Goal: Task Accomplishment & Management: Use online tool/utility

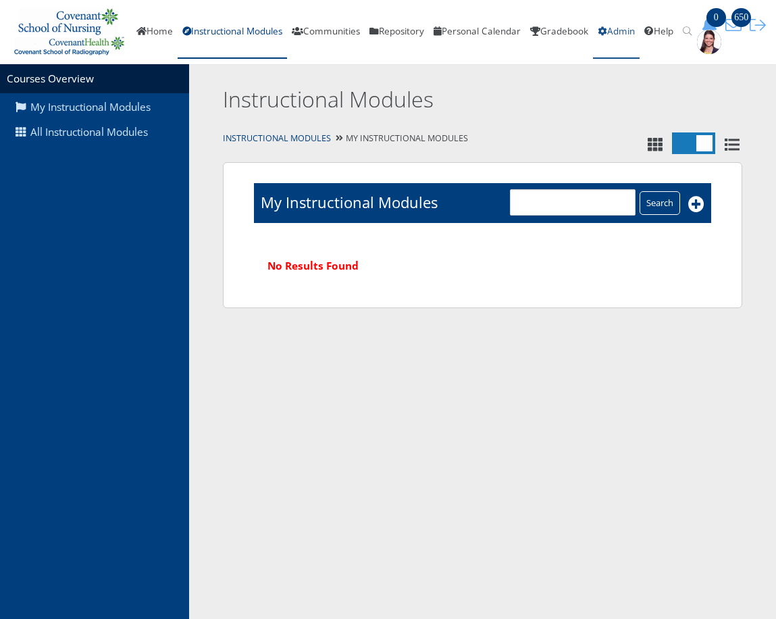
click at [640, 32] on link "Admin" at bounding box center [616, 32] width 47 height 54
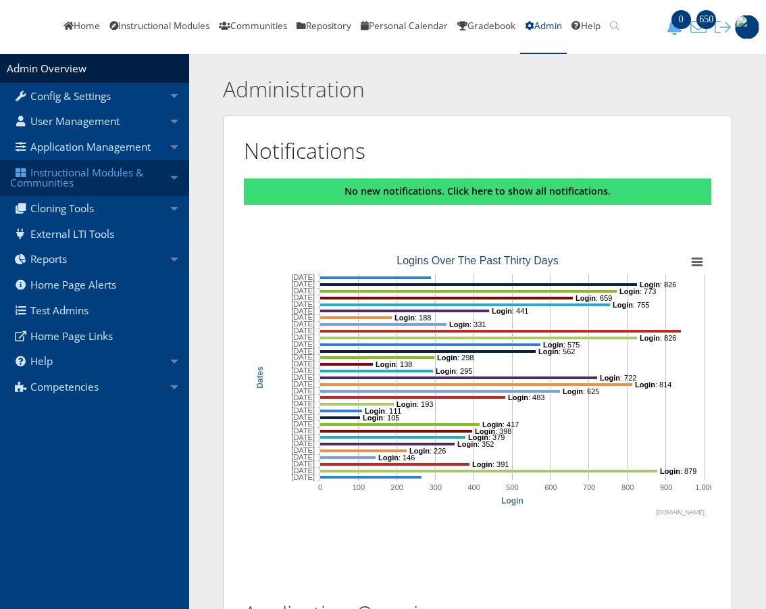
click at [61, 191] on link "Instructional Modules & Communities" at bounding box center [94, 178] width 189 height 36
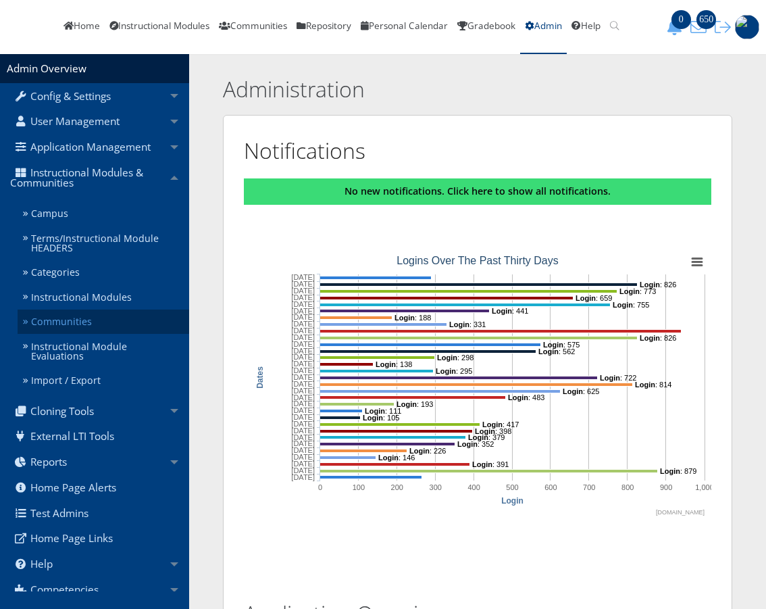
click at [45, 333] on link "Communities" at bounding box center [104, 321] width 172 height 25
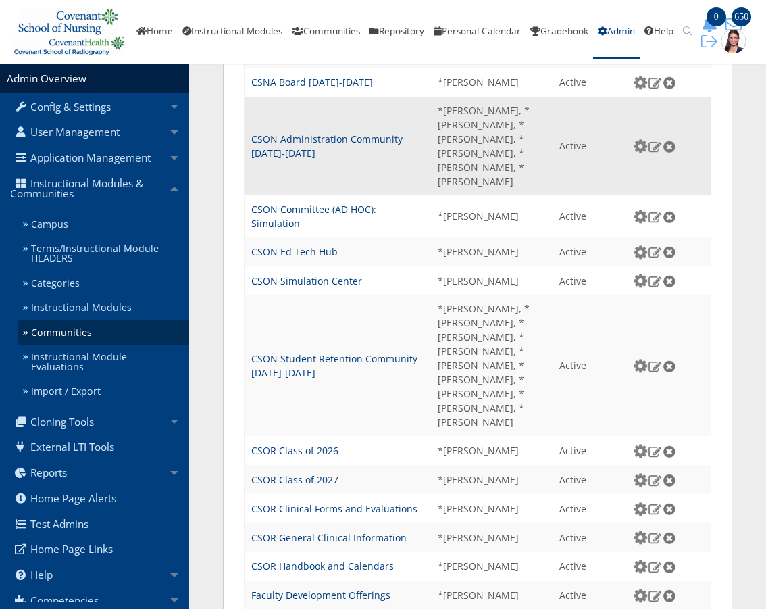
scroll to position [1456, 0]
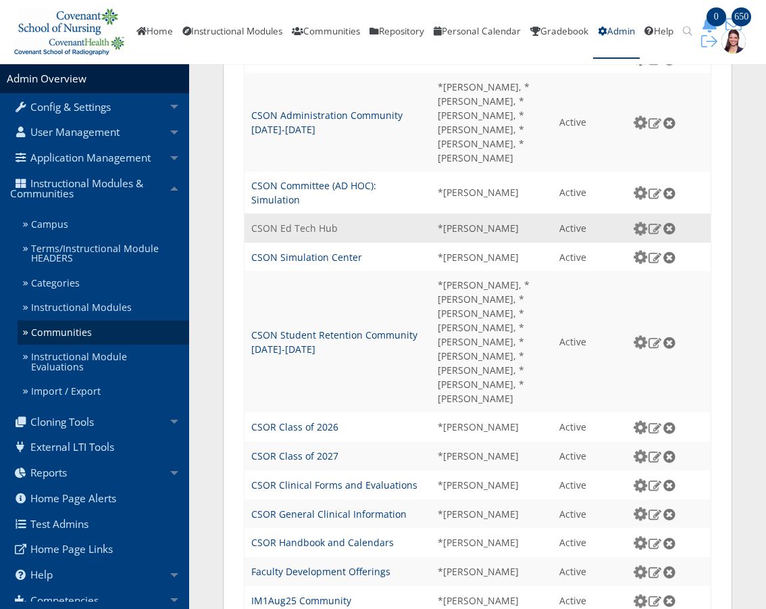
click at [268, 222] on link "CSON Ed Tech Hub" at bounding box center [294, 228] width 86 height 13
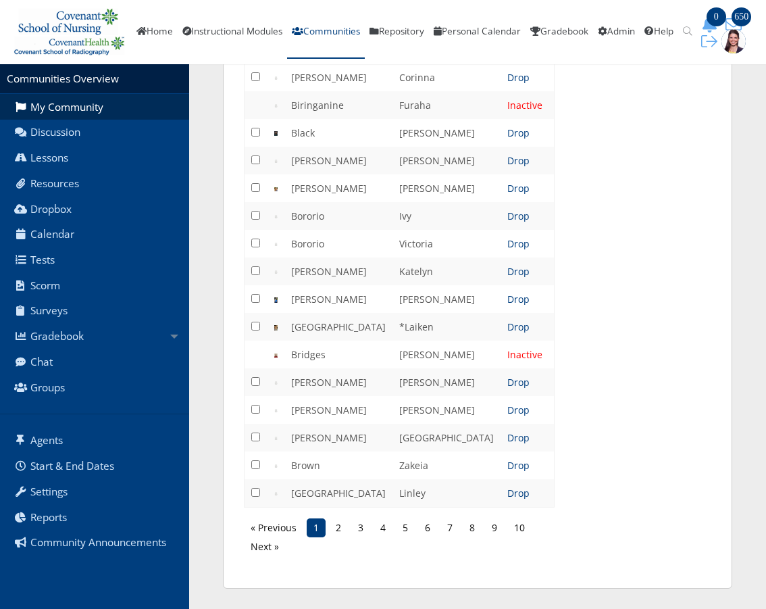
scroll to position [2196, 0]
click at [431, 526] on link "6" at bounding box center [427, 527] width 19 height 19
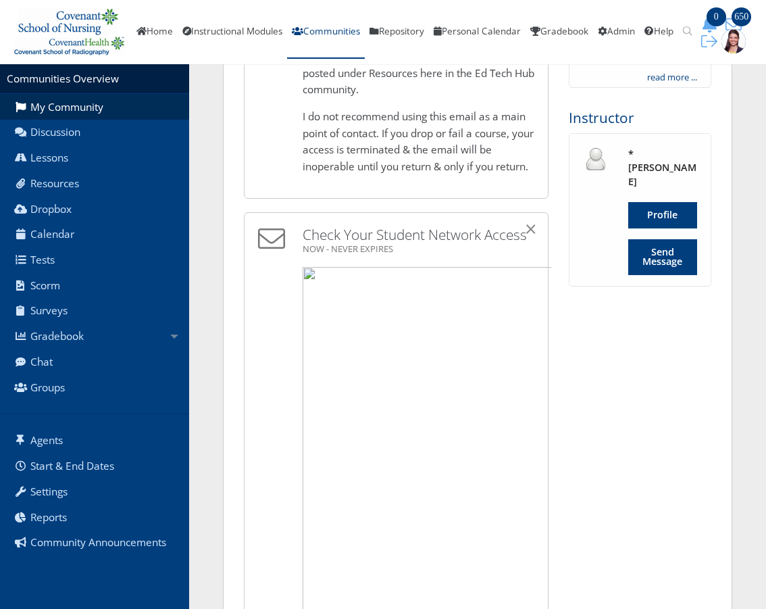
scroll to position [608, 0]
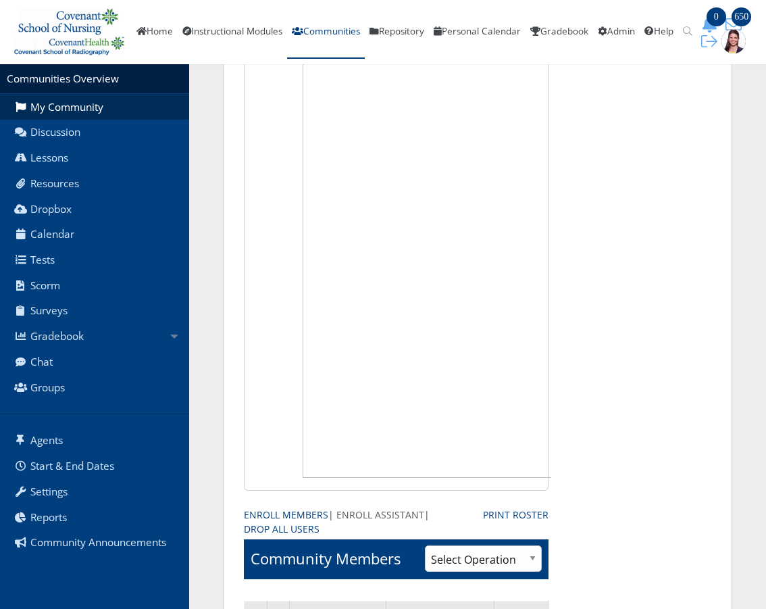
click at [372, 513] on link "Enroll Assistant" at bounding box center [380, 514] width 88 height 14
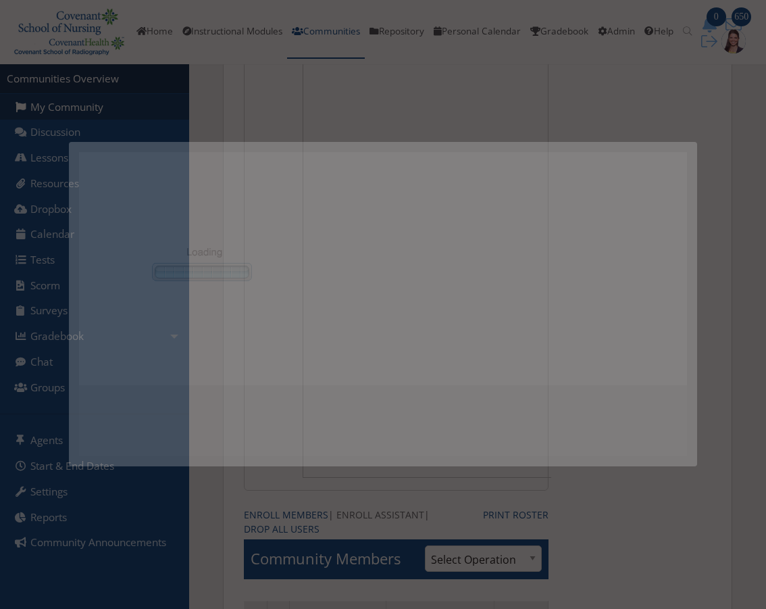
scroll to position [0, 0]
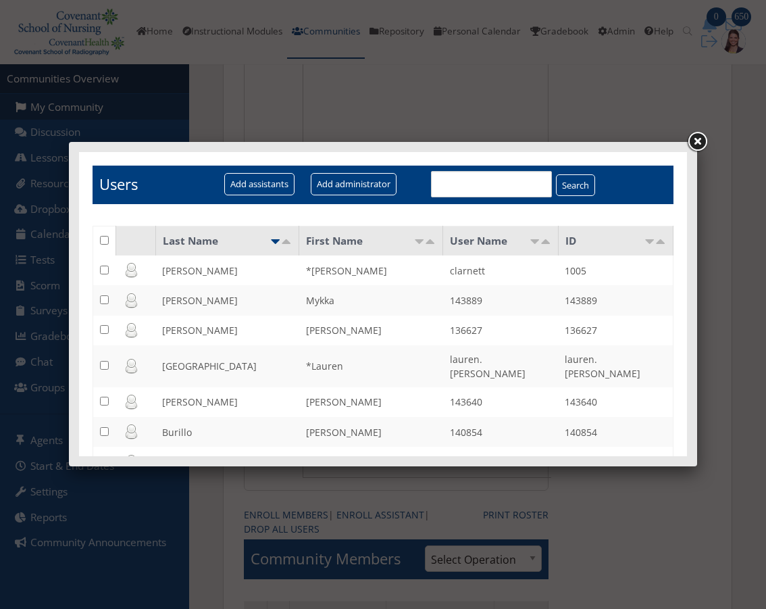
click at [456, 182] on input "text" at bounding box center [491, 184] width 120 height 26
type input "Jenn"
click at [556, 188] on input "Search" at bounding box center [575, 185] width 39 height 22
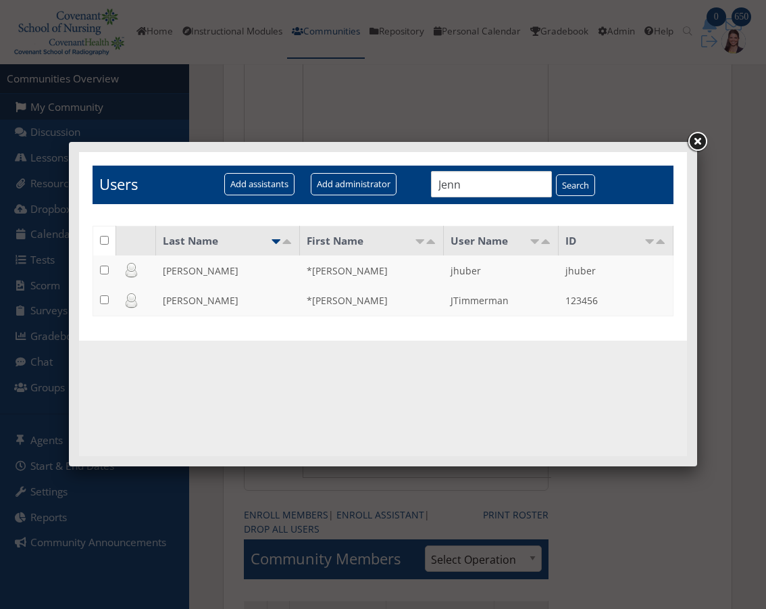
click at [107, 270] on input "checkbox" at bounding box center [104, 269] width 9 height 9
checkbox input "true"
click at [270, 184] on input "Add assistants" at bounding box center [259, 184] width 70 height 22
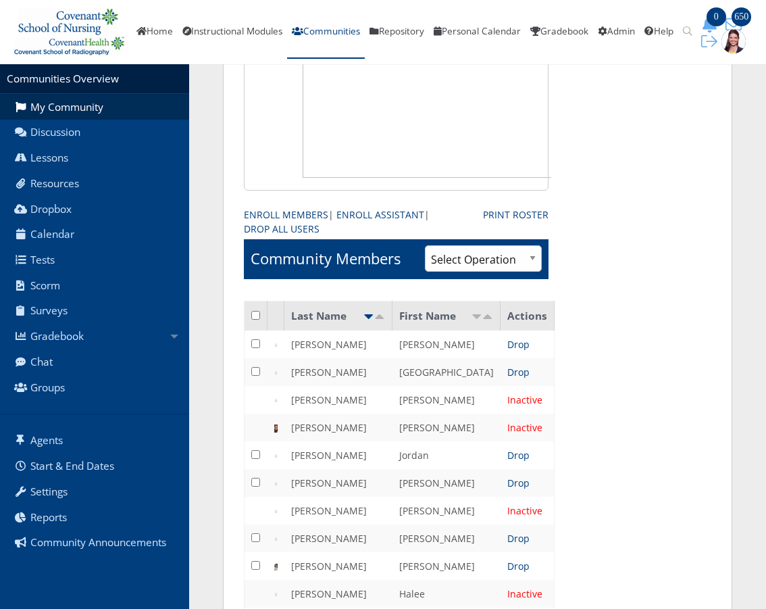
scroll to position [878, 0]
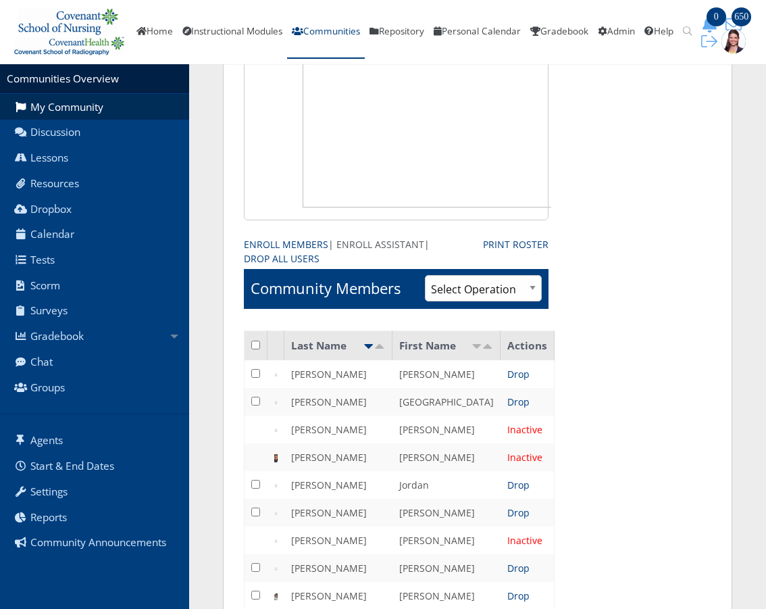
click at [380, 244] on link "Enroll Assistant" at bounding box center [380, 244] width 88 height 14
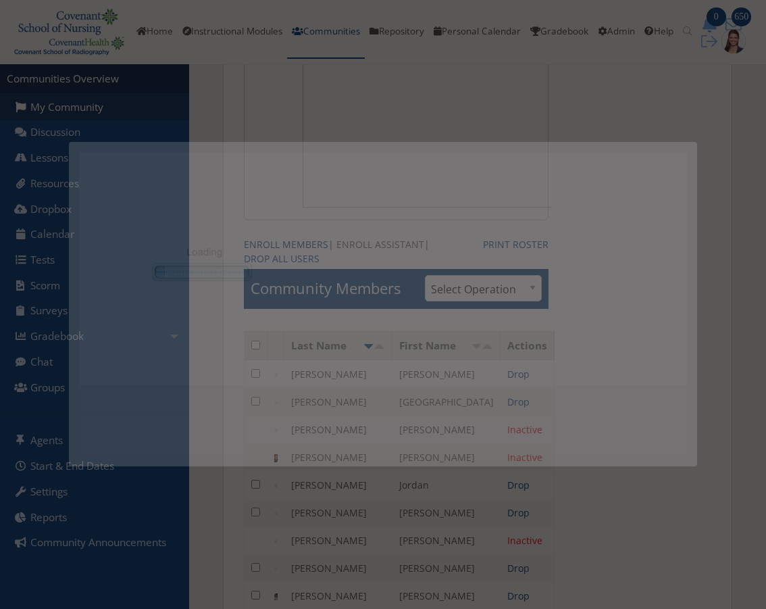
scroll to position [0, 0]
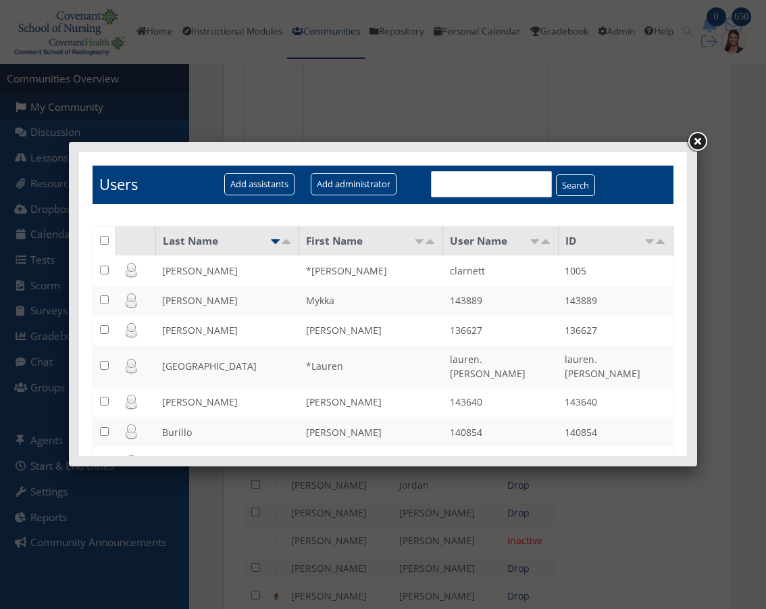
click at [472, 187] on input "text" at bounding box center [491, 184] width 120 height 26
type input "Janc"
click at [578, 186] on input "Search" at bounding box center [575, 185] width 39 height 22
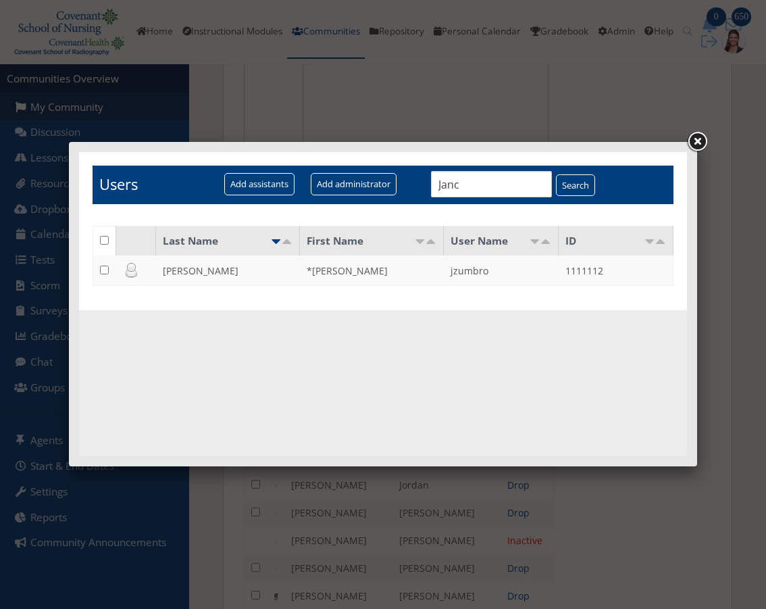
click at [105, 268] on input "checkbox" at bounding box center [104, 269] width 9 height 9
checkbox input "true"
click at [240, 178] on input "Add assistants" at bounding box center [259, 184] width 70 height 22
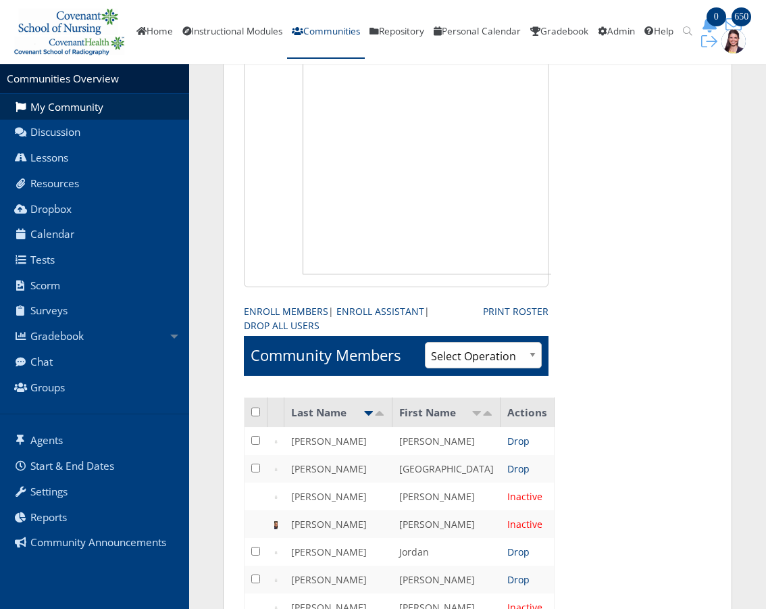
scroll to position [811, 0]
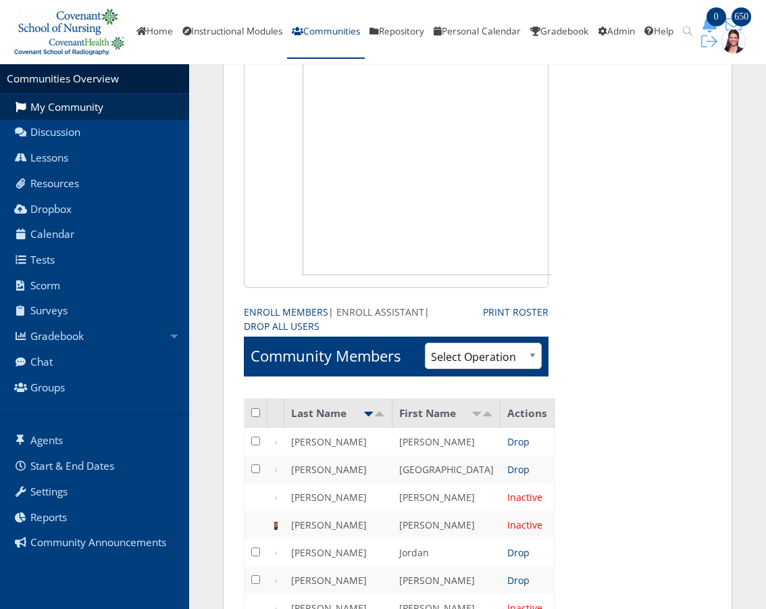
click at [359, 311] on link "Enroll Assistant" at bounding box center [380, 312] width 88 height 14
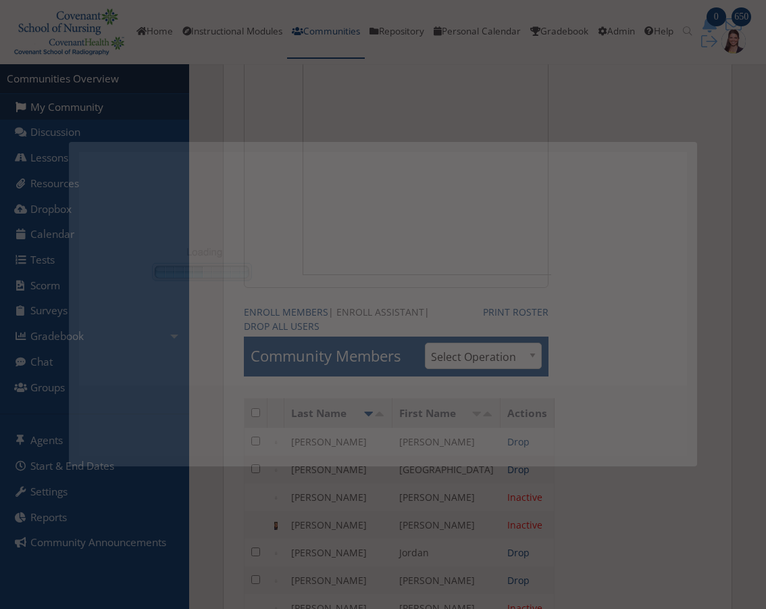
scroll to position [0, 0]
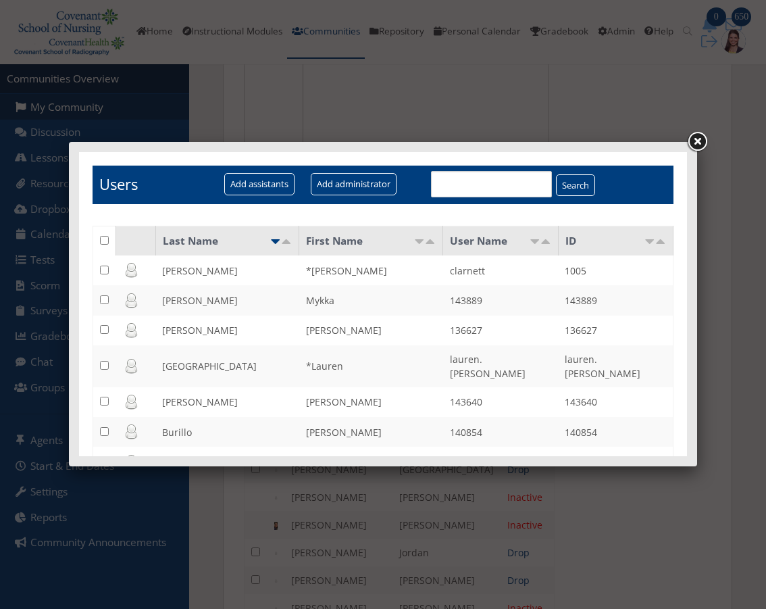
click at [451, 189] on input "text" at bounding box center [491, 184] width 120 height 26
type input "courte"
click at [562, 183] on input "Search" at bounding box center [575, 185] width 39 height 22
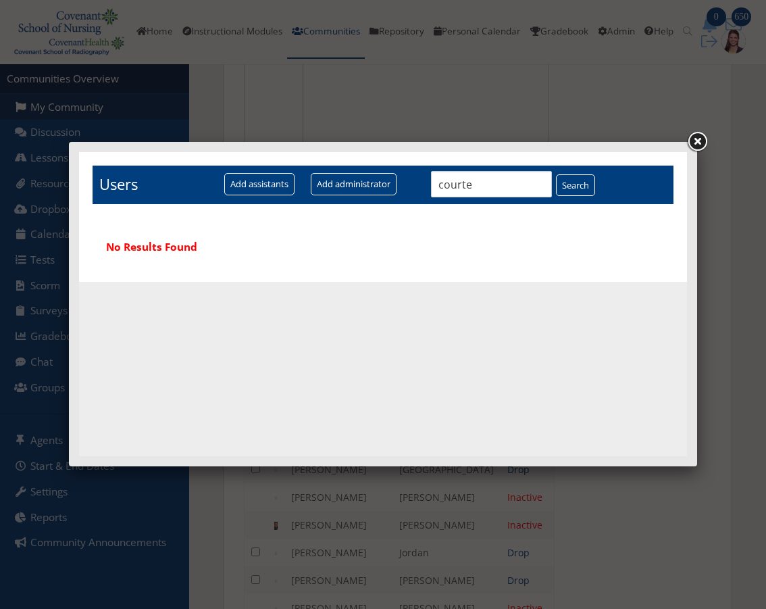
drag, startPoint x: 489, startPoint y: 186, endPoint x: 476, endPoint y: 194, distance: 14.8
click at [476, 194] on input "courte" at bounding box center [491, 184] width 120 height 26
type input "courtn"
click at [578, 182] on input "Search" at bounding box center [575, 185] width 39 height 22
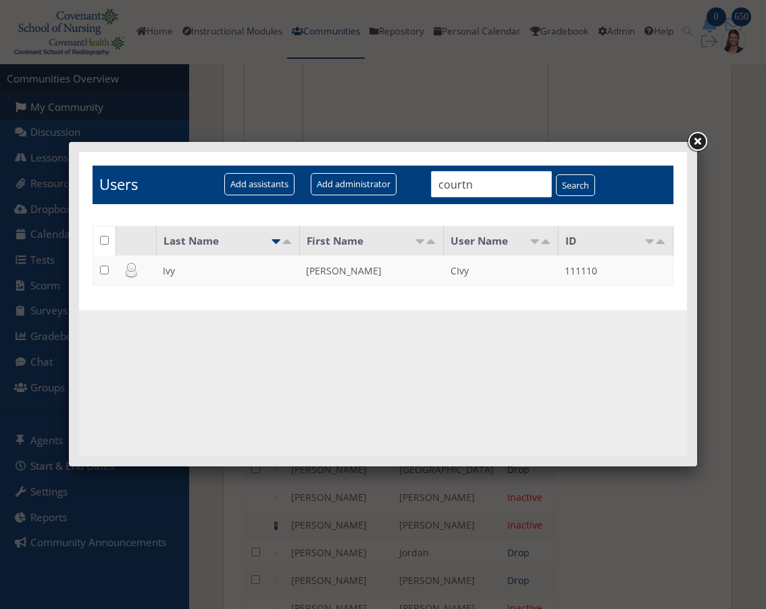
click at [105, 271] on input "checkbox" at bounding box center [104, 269] width 9 height 9
checkbox input "true"
click at [276, 184] on input "Add assistants" at bounding box center [259, 184] width 70 height 22
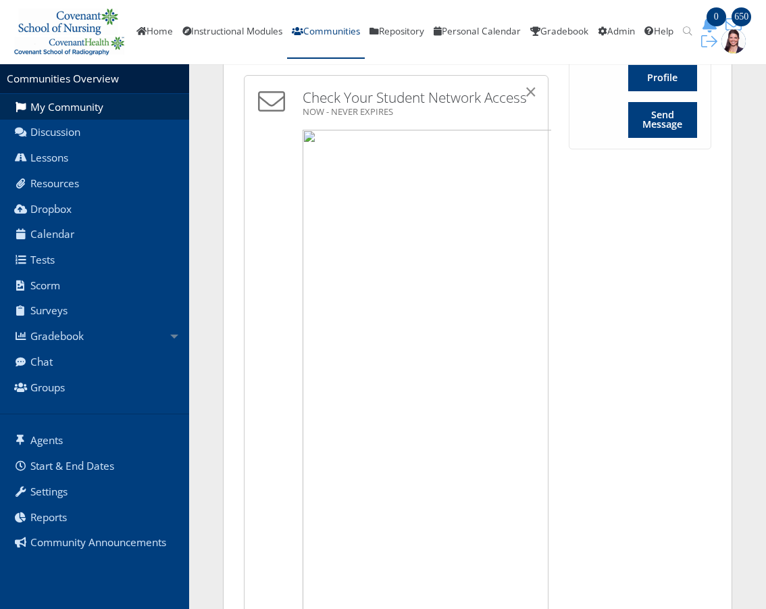
scroll to position [683, 0]
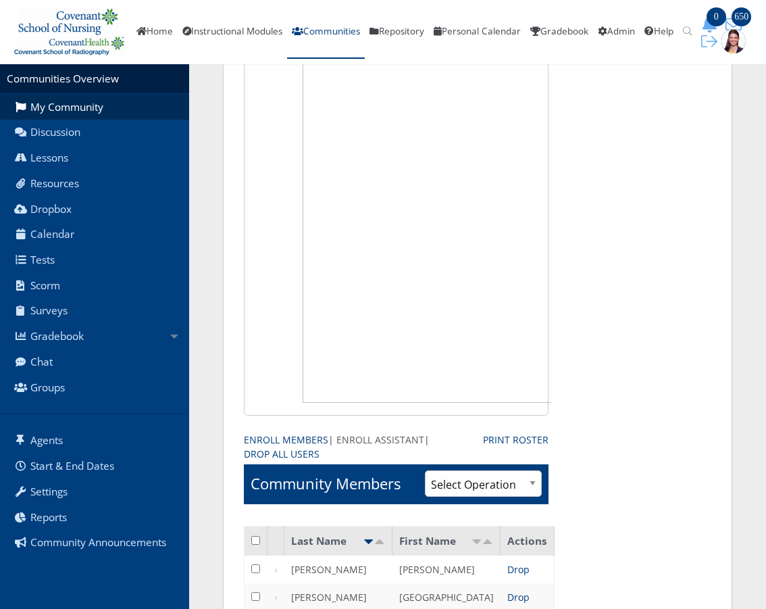
click at [359, 438] on link "Enroll Assistant" at bounding box center [380, 439] width 88 height 14
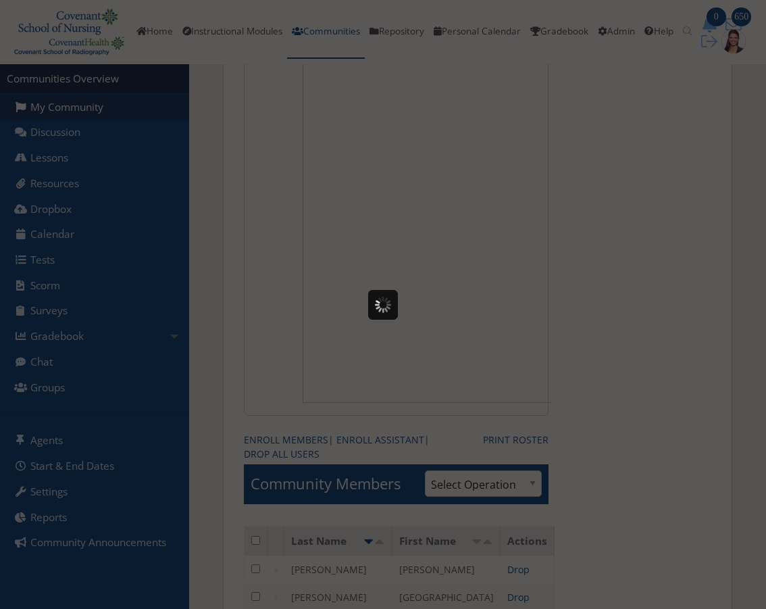
scroll to position [0, 0]
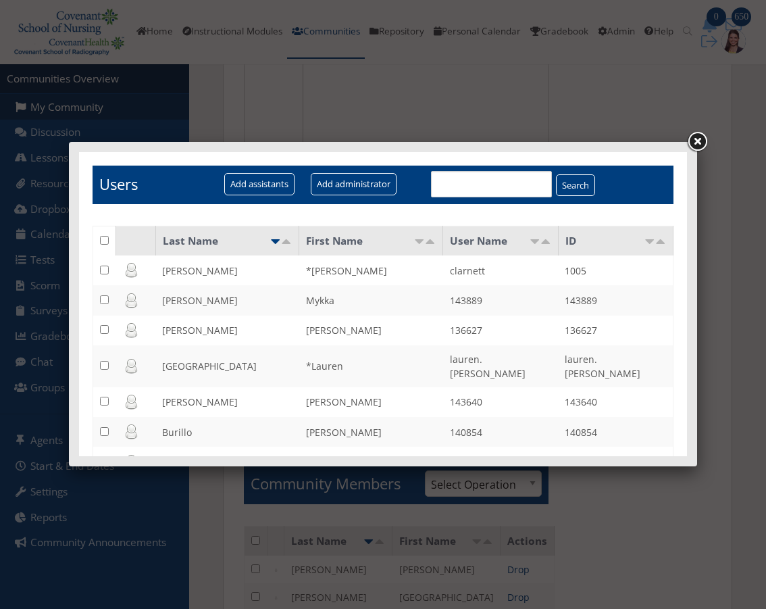
click at [510, 172] on input "text" at bounding box center [491, 184] width 120 height 26
type input "Britt"
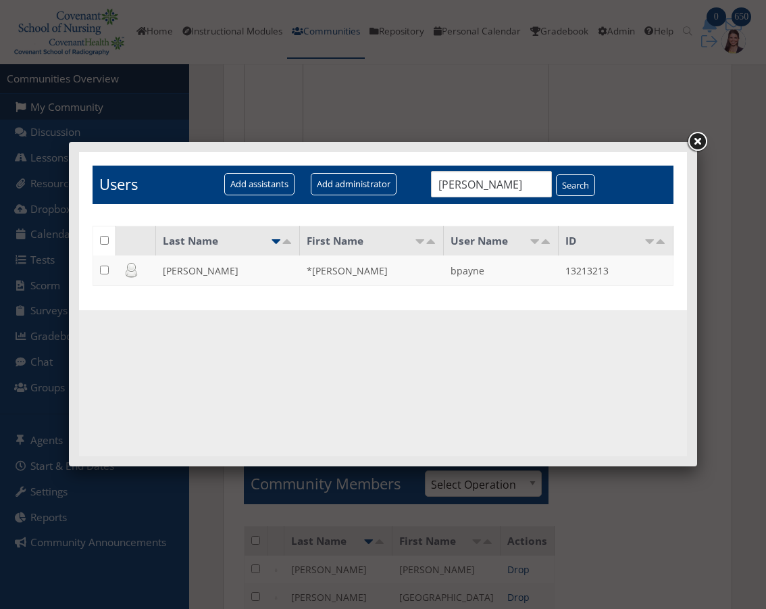
click at [105, 261] on td at bounding box center [104, 270] width 23 height 30
click at [103, 274] on input "checkbox" at bounding box center [104, 269] width 9 height 9
checkbox input "true"
click at [261, 180] on input "Add assistants" at bounding box center [259, 184] width 70 height 22
